Goal: Understand process/instructions: Learn about a topic

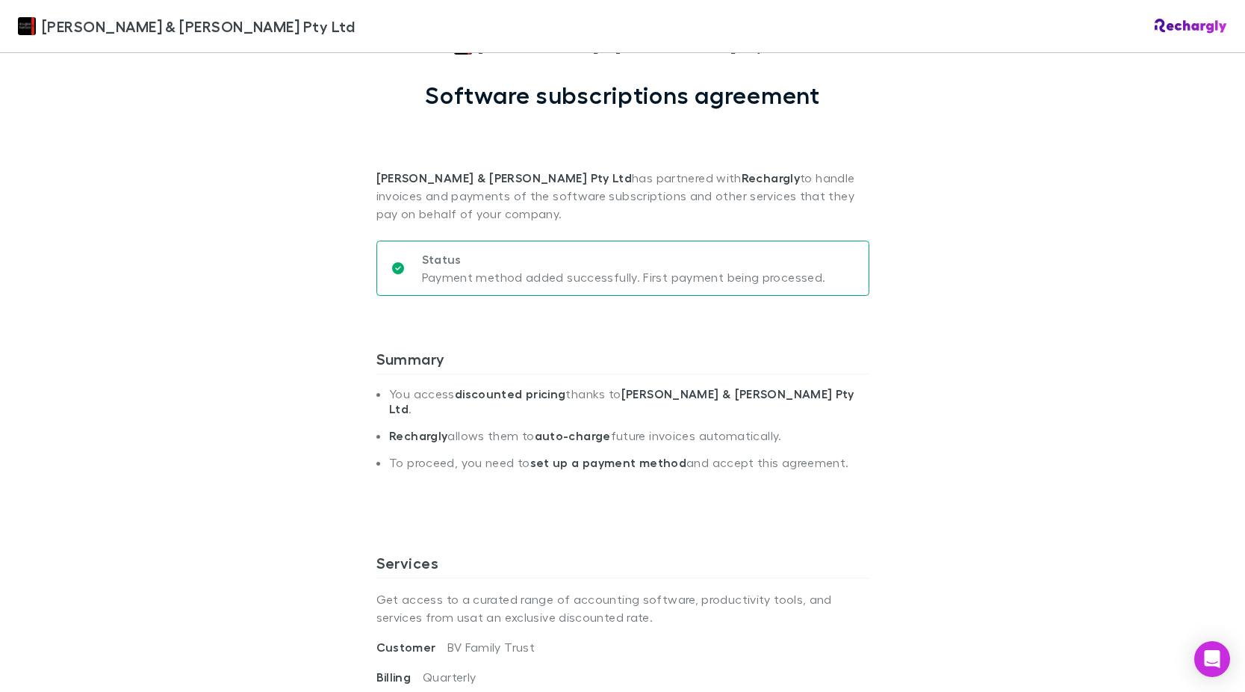
scroll to position [448, 0]
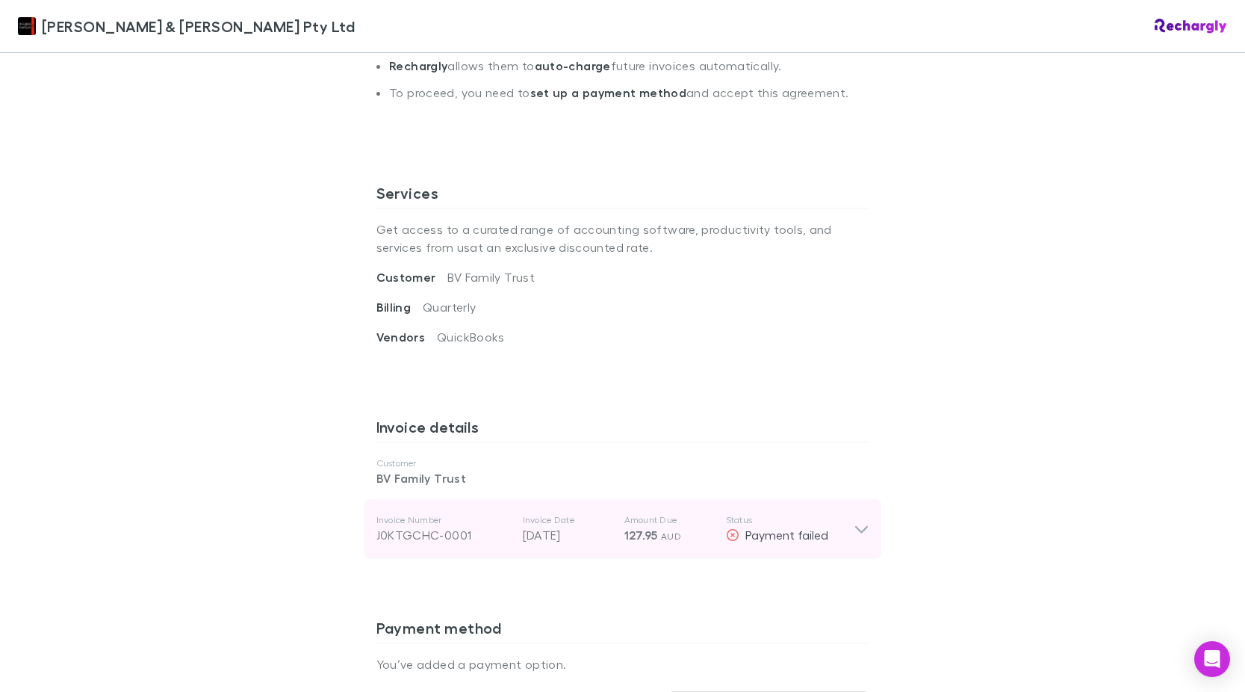
click at [855, 526] on icon at bounding box center [861, 529] width 13 height 7
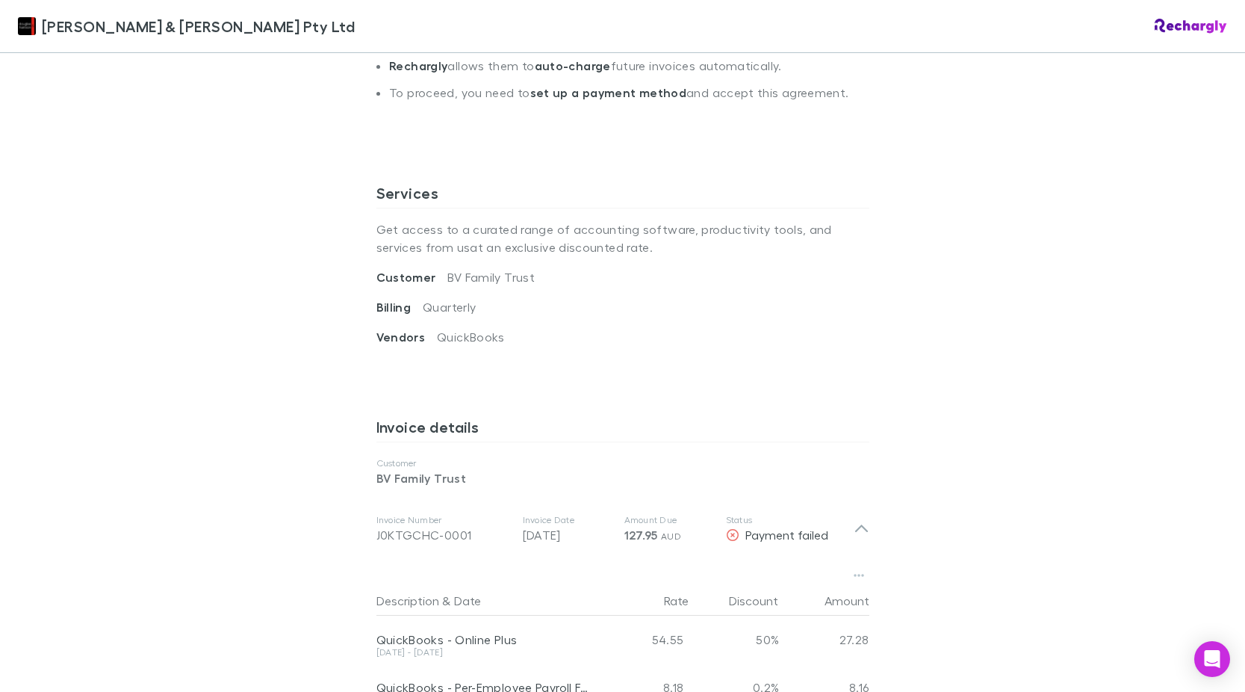
scroll to position [0, 0]
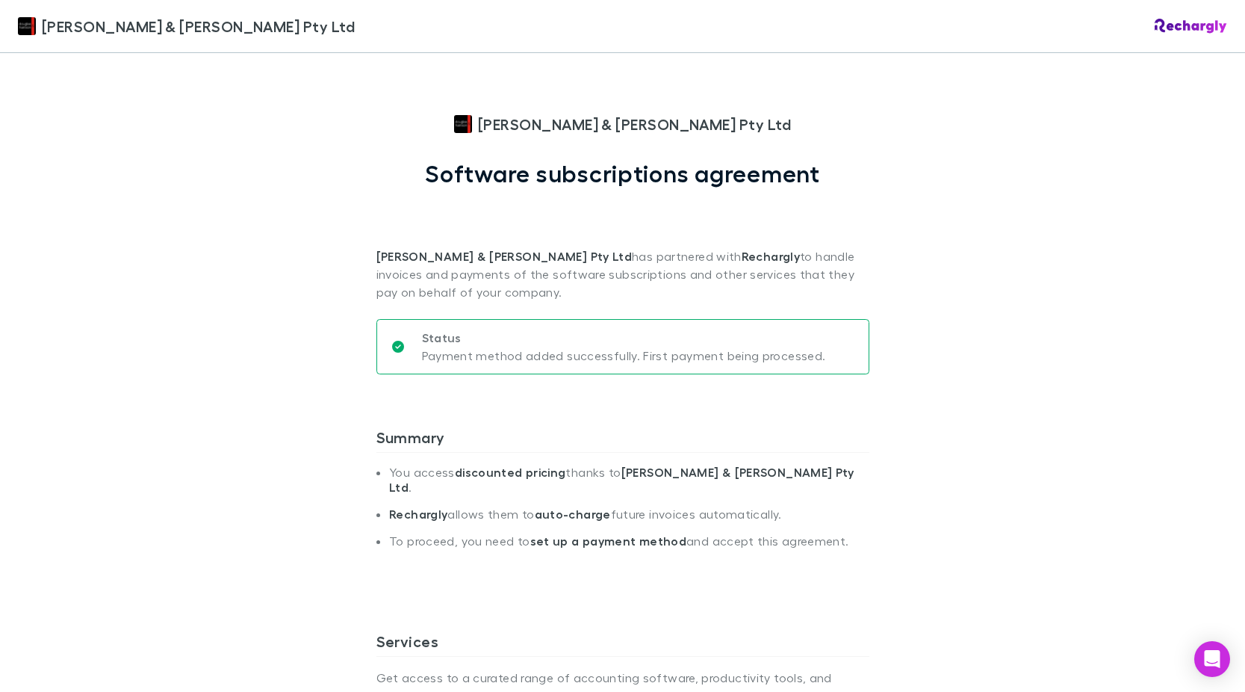
click at [223, 454] on div "Douglas & Harrison Pty Ltd Douglas & Harrison Pty Ltd Software subscriptions ag…" at bounding box center [622, 346] width 1245 height 692
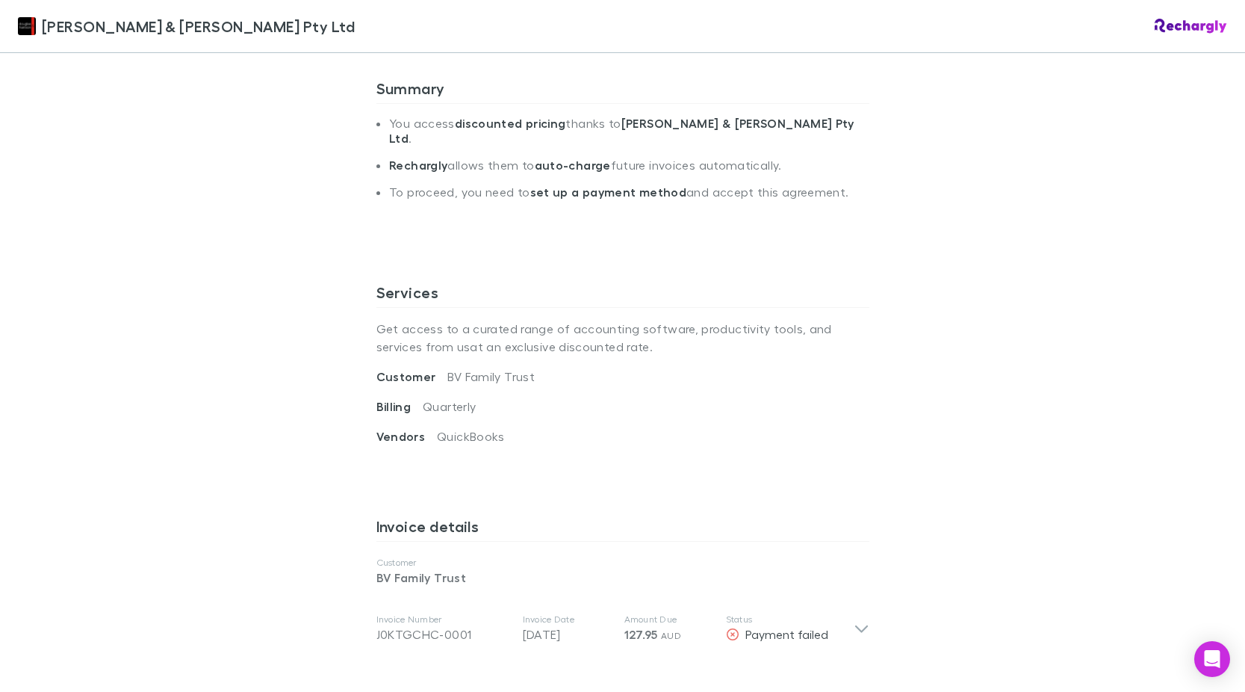
scroll to position [598, 0]
